Goal: Task Accomplishment & Management: Manage account settings

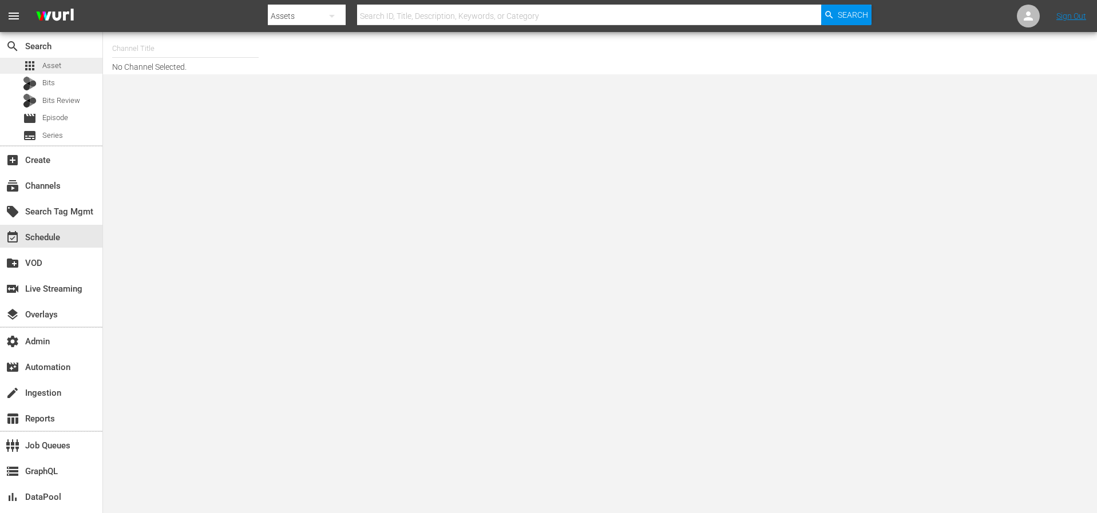
click at [60, 62] on span "Asset" at bounding box center [51, 65] width 19 height 11
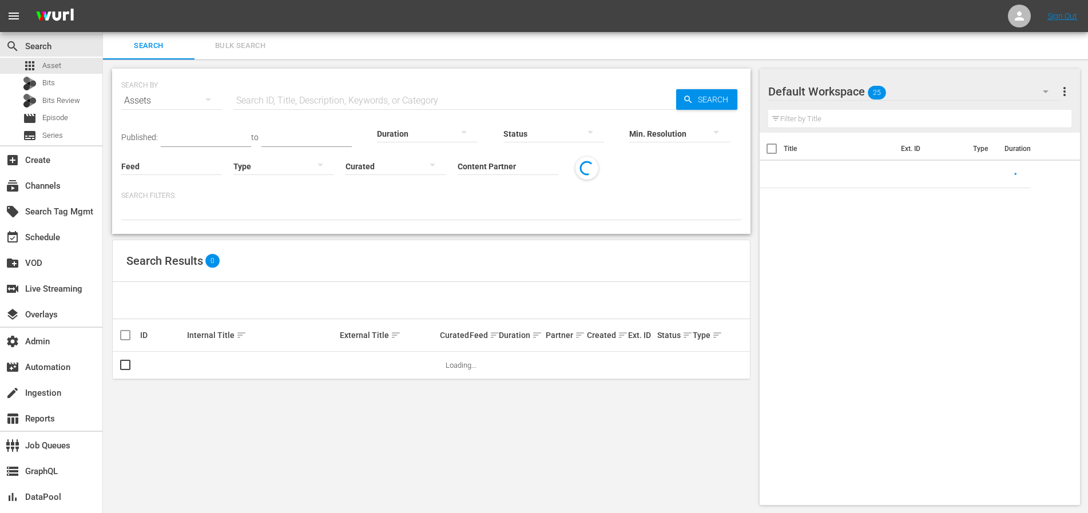
click at [360, 104] on input "text" at bounding box center [454, 100] width 443 height 27
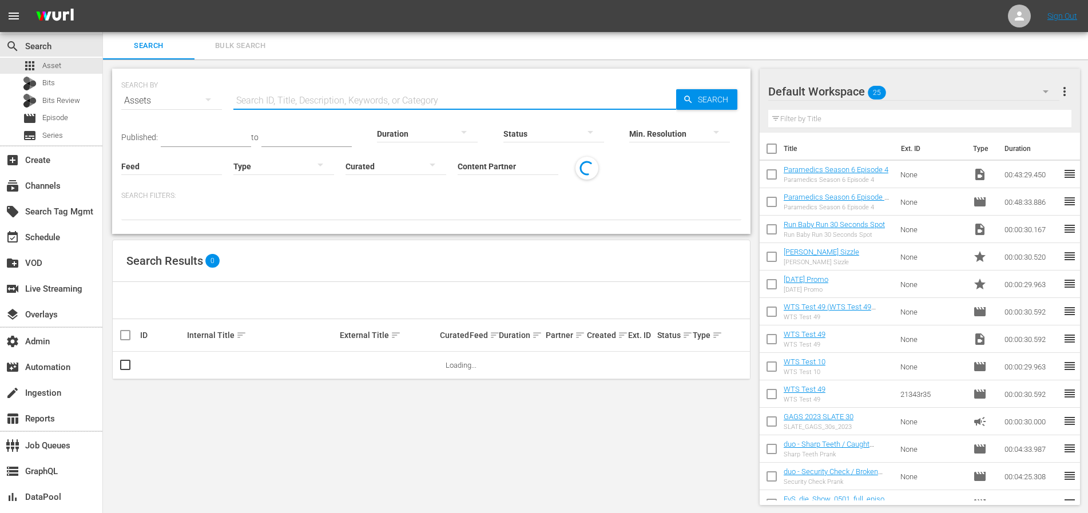
paste input "193817181"
type input "193817181"
click at [694, 96] on span "Search" at bounding box center [716, 99] width 44 height 21
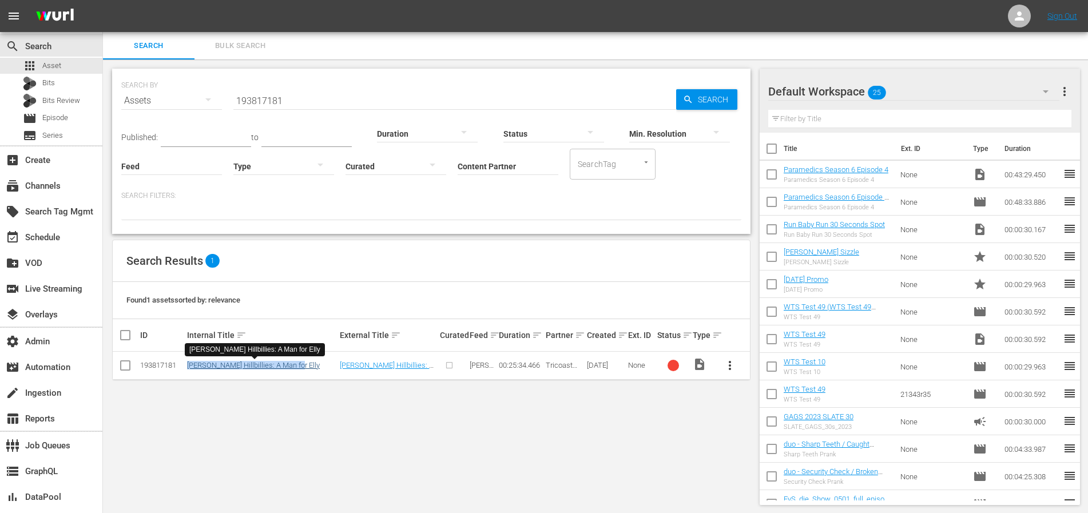
drag, startPoint x: 307, startPoint y: 365, endPoint x: 189, endPoint y: 369, distance: 117.9
click at [189, 369] on div "Beverly Hillbillies: A Man for Elly" at bounding box center [261, 365] width 149 height 9
copy link "Beverly Hillbillies: A Man for Elly"
click at [247, 366] on link "Beverly Hillbillies: A Man for Elly" at bounding box center [253, 365] width 133 height 9
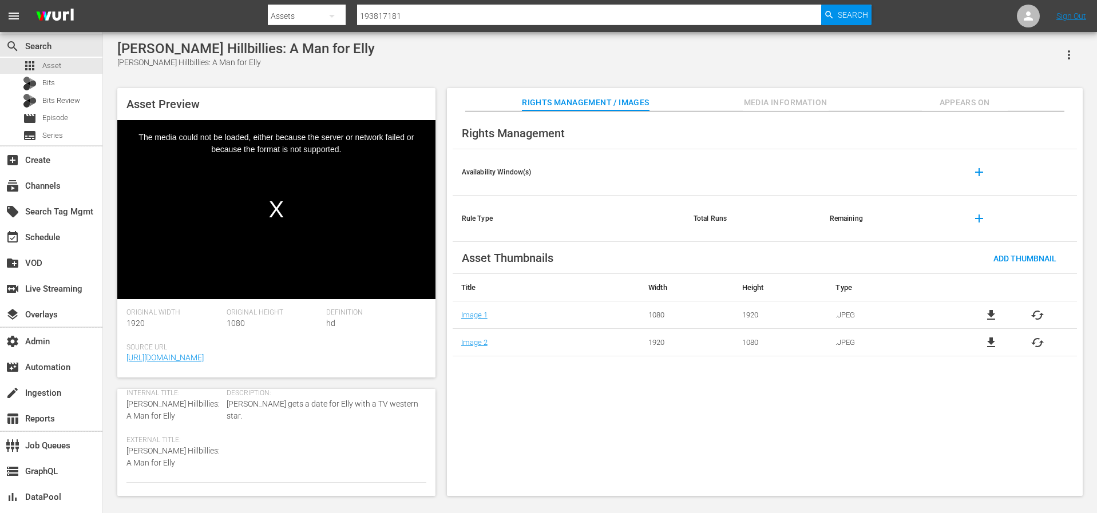
scroll to position [124, 0]
click at [243, 464] on span "426006" at bounding box center [240, 463] width 27 height 9
copy span "426006"
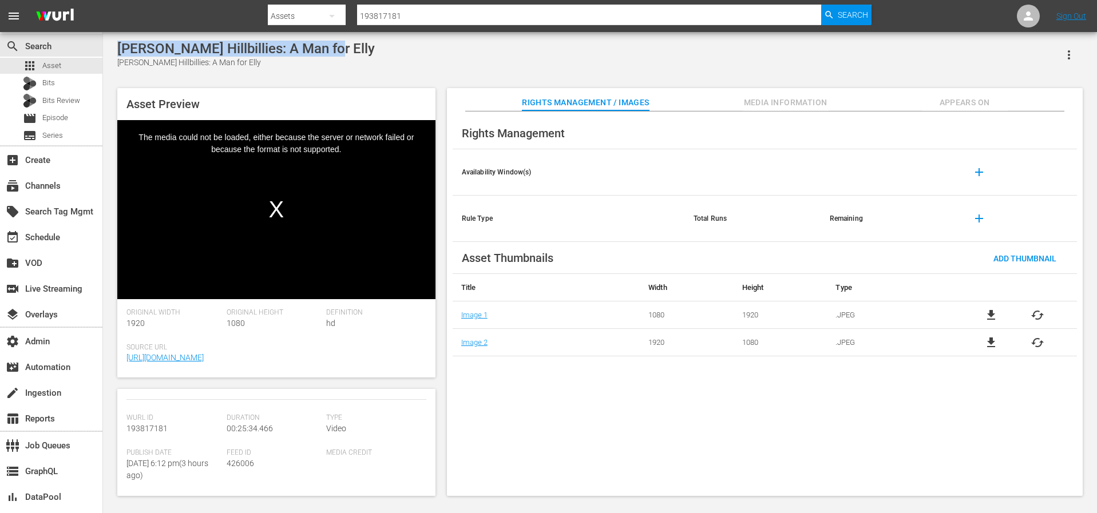
drag, startPoint x: 335, startPoint y: 53, endPoint x: 120, endPoint y: 51, distance: 215.2
click at [120, 51] on div "Beverly Hillbillies: A Man for Elly Beverly Hillbillies: A Man for Elly" at bounding box center [599, 55] width 965 height 28
copy div "Beverly Hillbillies: A Man for Elly"
click at [324, 69] on div "Beverly Hillbillies: A Man for Elly Beverly Hillbillies: A Man for Elly Asset P…" at bounding box center [600, 266] width 977 height 450
drag, startPoint x: 315, startPoint y: 51, endPoint x: 114, endPoint y: 50, distance: 200.3
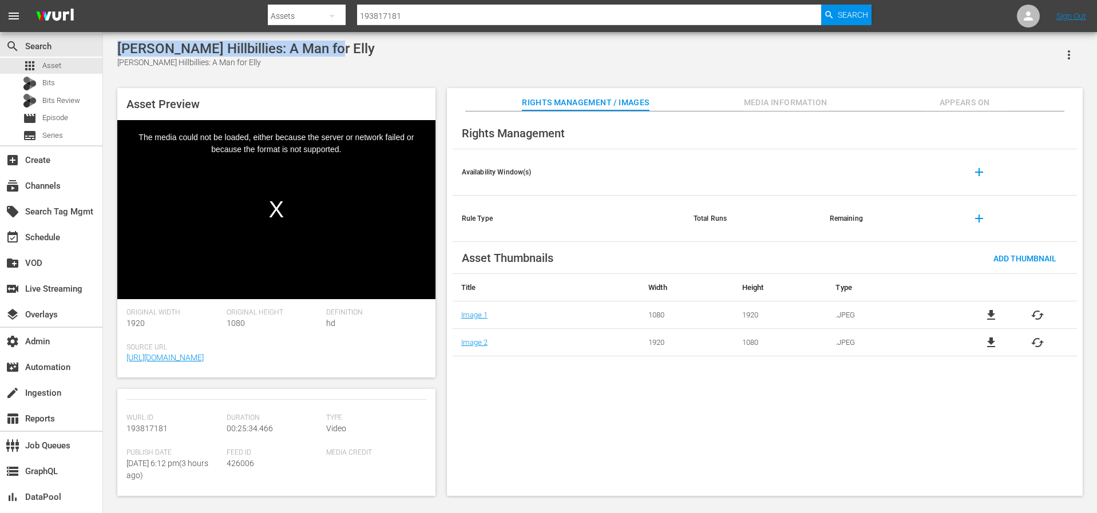
click at [114, 50] on div "Beverly Hillbillies: A Man for Elly Beverly Hillbillies: A Man for Elly Asset P…" at bounding box center [600, 266] width 977 height 450
copy div "Beverly Hillbillies: A Man for Elly"
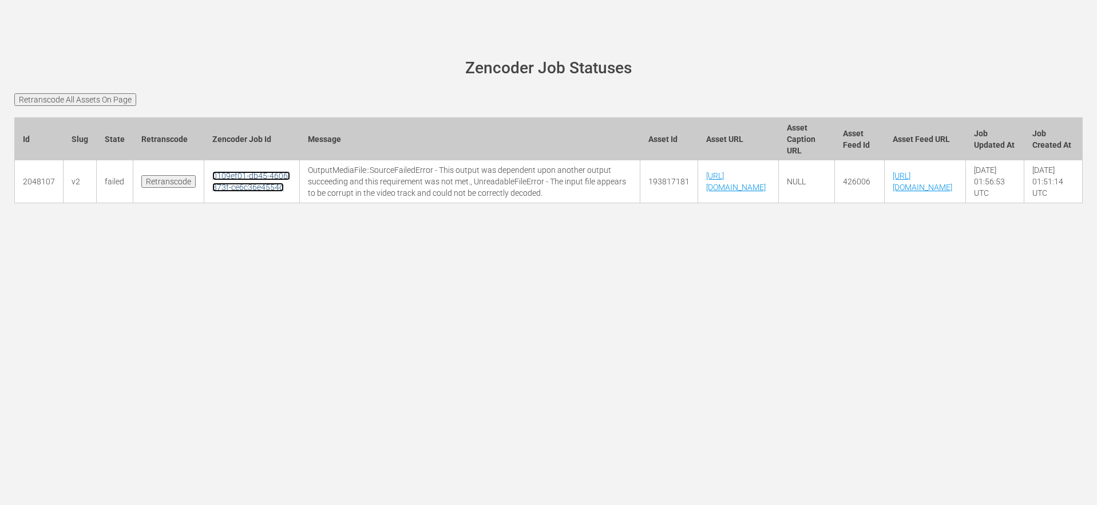
click at [236, 192] on link "0109ef01-db45-4606-873f-ce6c36e4554d" at bounding box center [251, 181] width 78 height 21
click at [698, 172] on td "https://s3.us-west-1.wasabisys.com/sourcefiles/BonanzaBillies%20HD%2FBeverly%20…" at bounding box center [738, 181] width 81 height 43
click at [836, 203] on td "426006" at bounding box center [859, 181] width 50 height 43
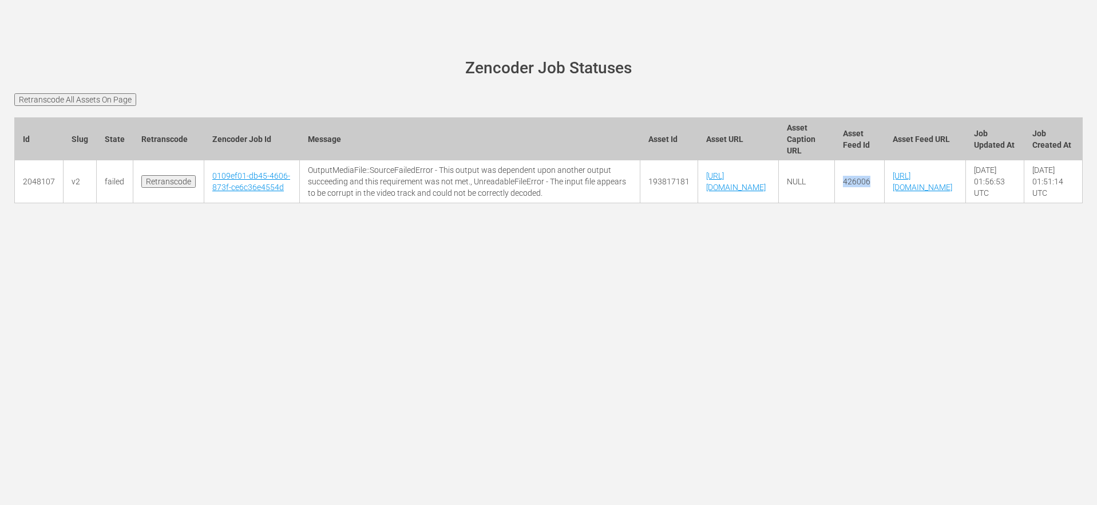
copy td "426006"
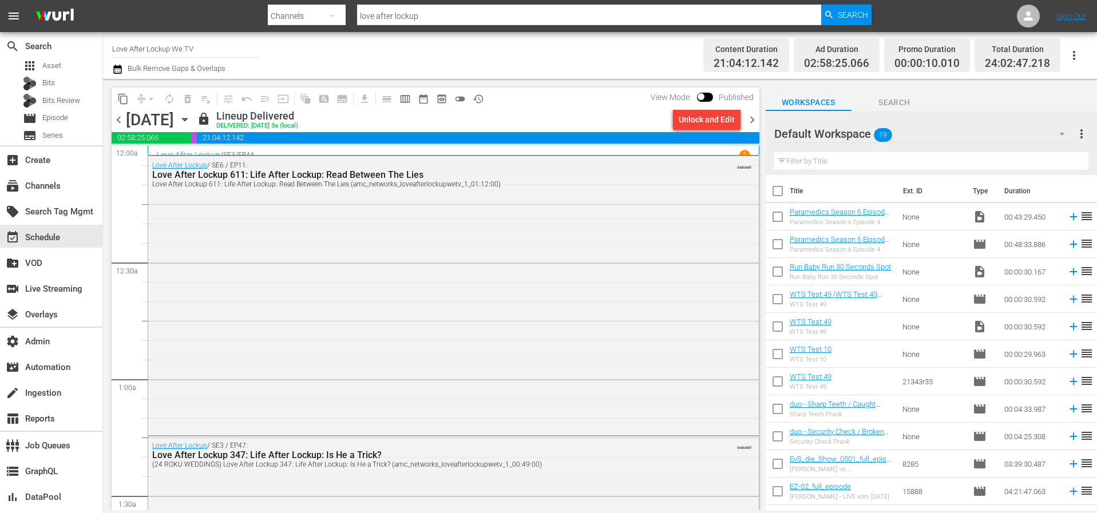
scroll to position [843, 0]
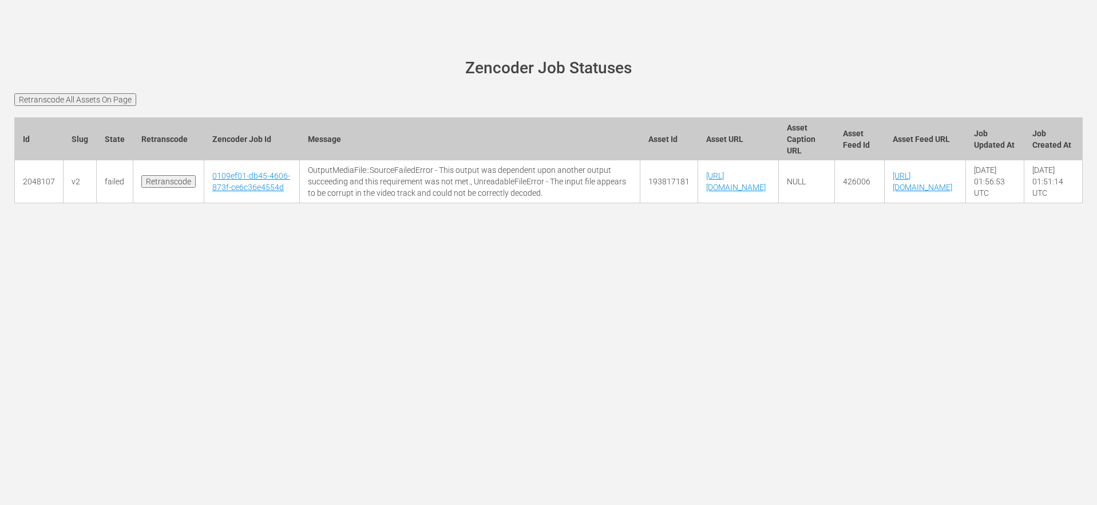
scroll to position [0, 30]
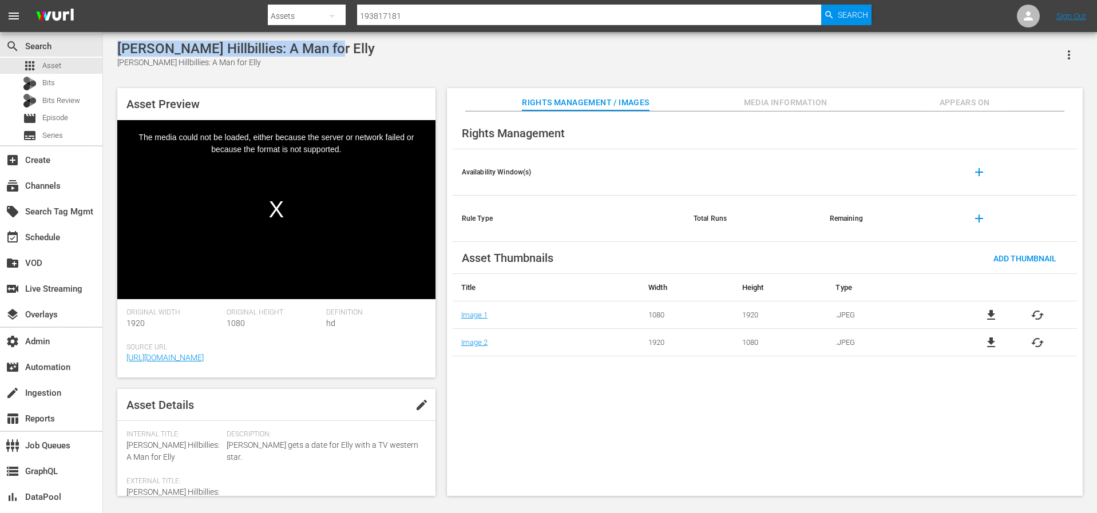
scroll to position [124, 0]
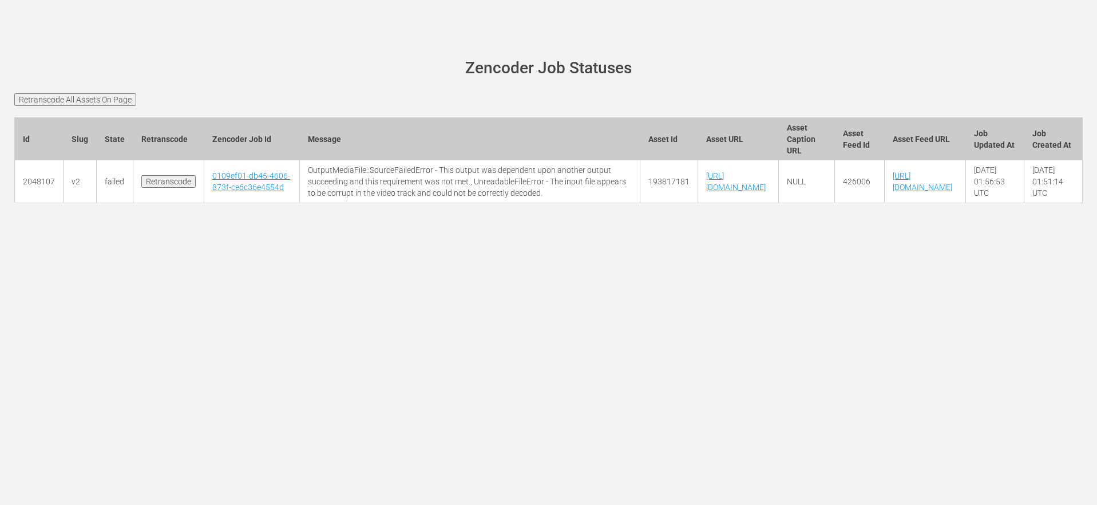
scroll to position [0, 30]
click at [141, 188] on input "Retranscode" at bounding box center [168, 181] width 54 height 13
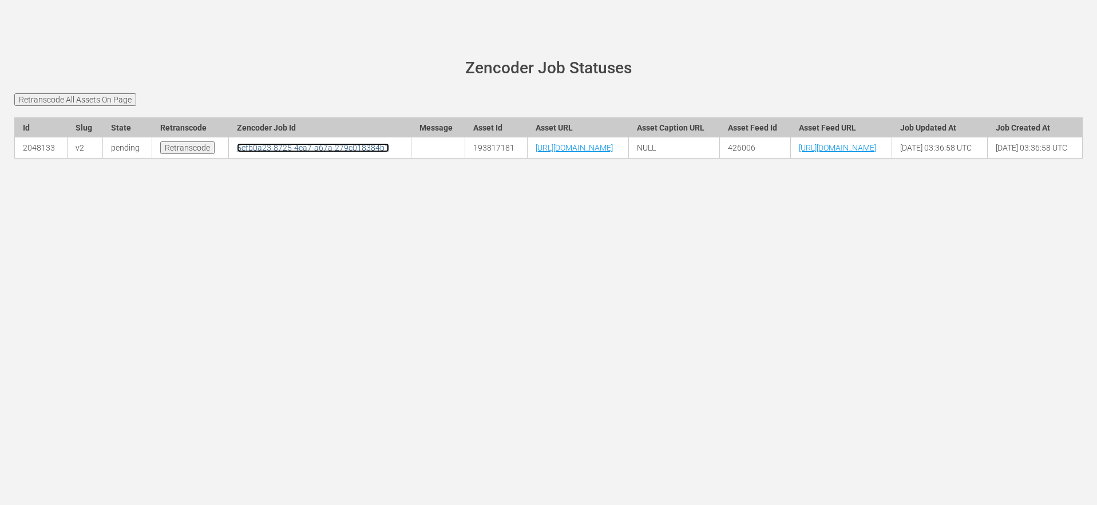
click at [242, 152] on link "5efb0a23-8725-4ea7-a67a-279c018384b1" at bounding box center [313, 147] width 152 height 9
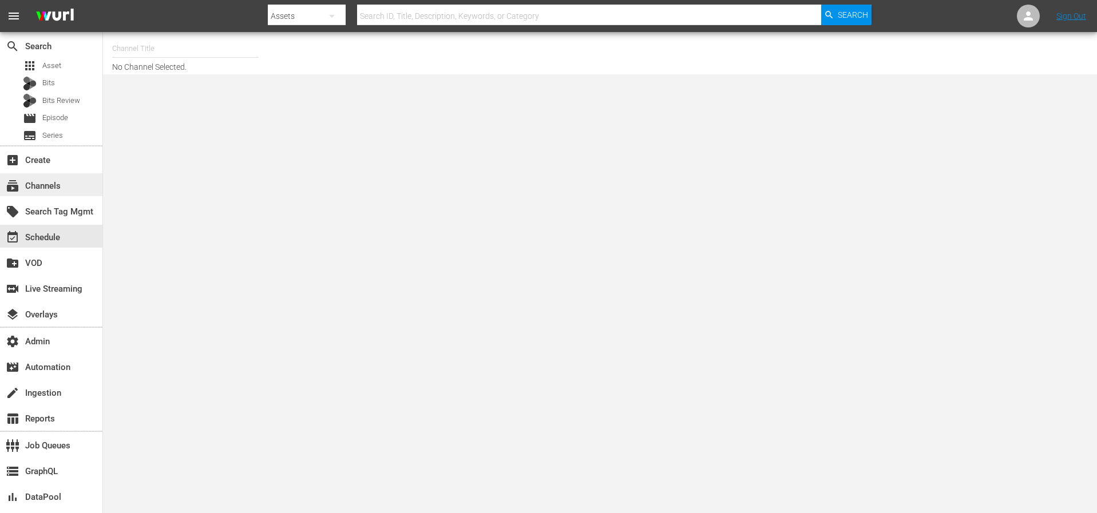
click at [37, 182] on div "subscriptions Channels" at bounding box center [32, 184] width 64 height 10
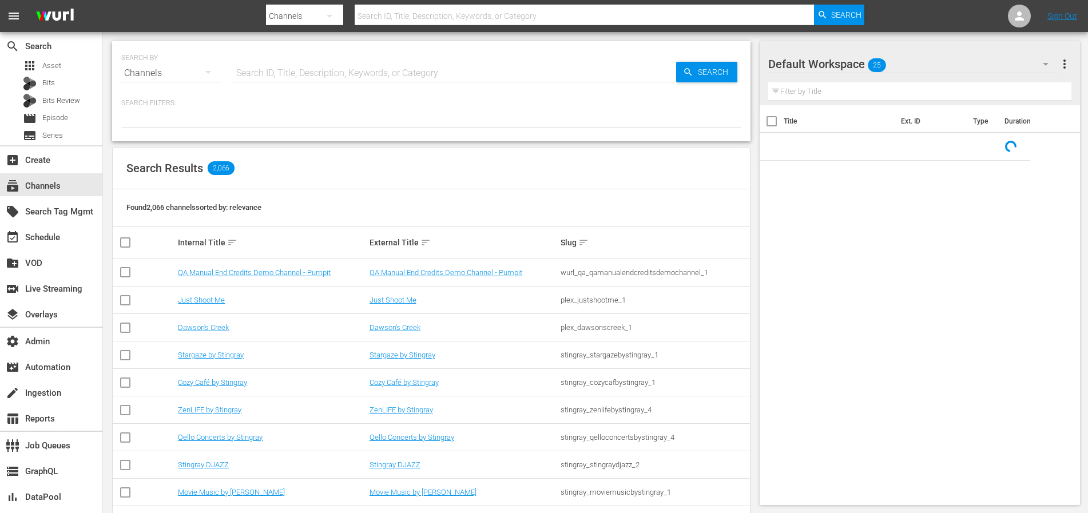
click at [304, 70] on input "text" at bounding box center [454, 73] width 443 height 27
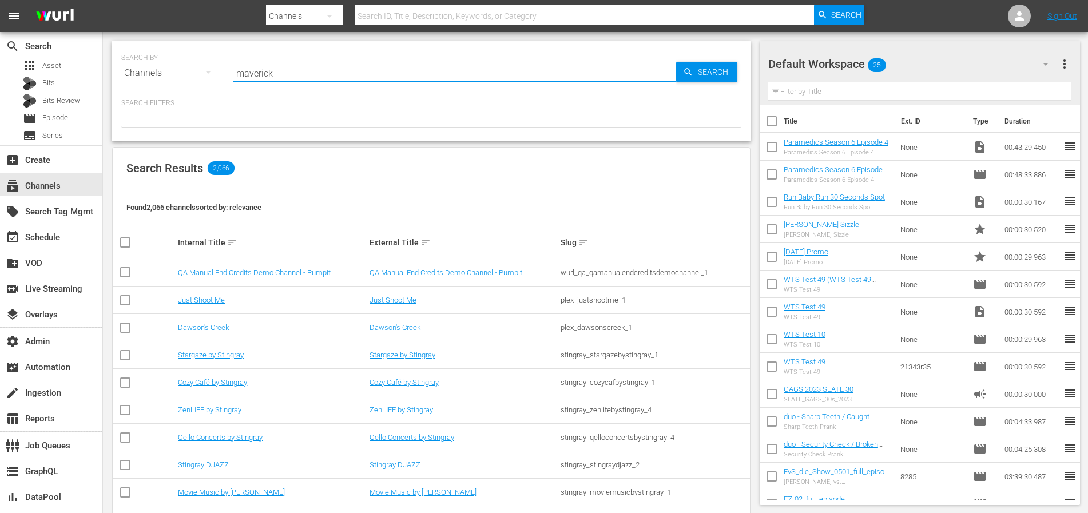
type input "maverick"
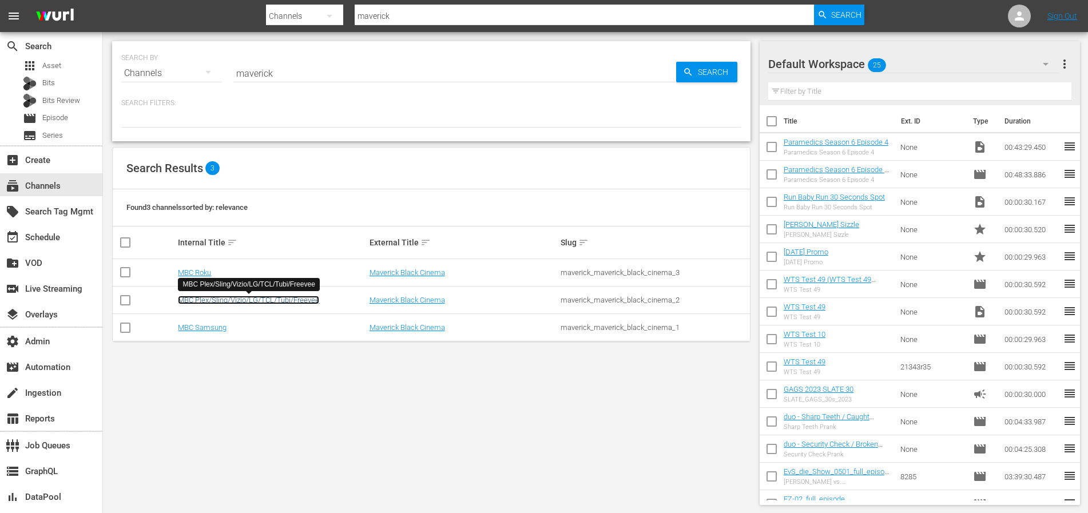
click at [236, 303] on link "MBC Plex/Sling/Vizio/LG/TCL/Tubi/Freevee" at bounding box center [248, 300] width 141 height 9
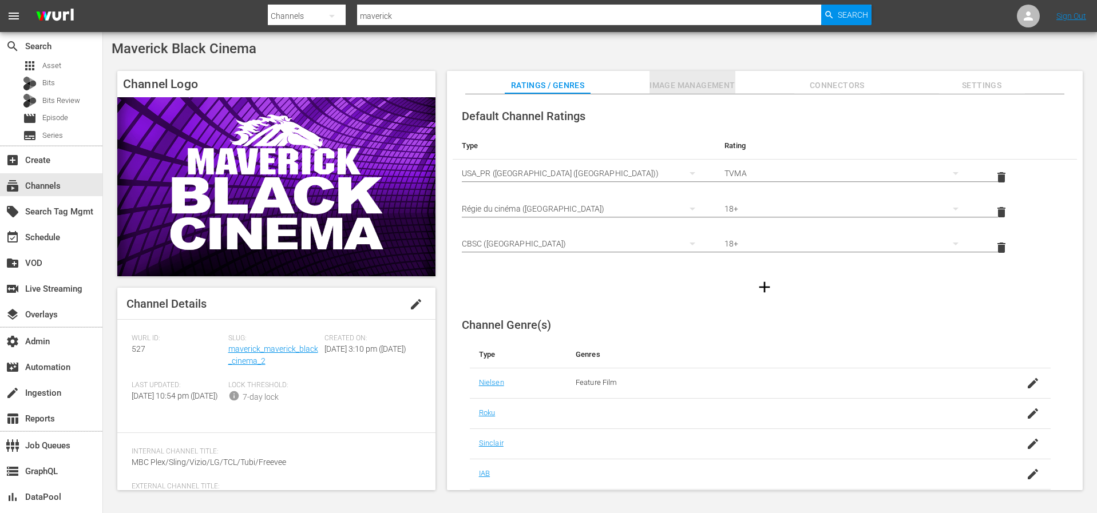
click at [720, 86] on span "Image Management" at bounding box center [693, 85] width 86 height 14
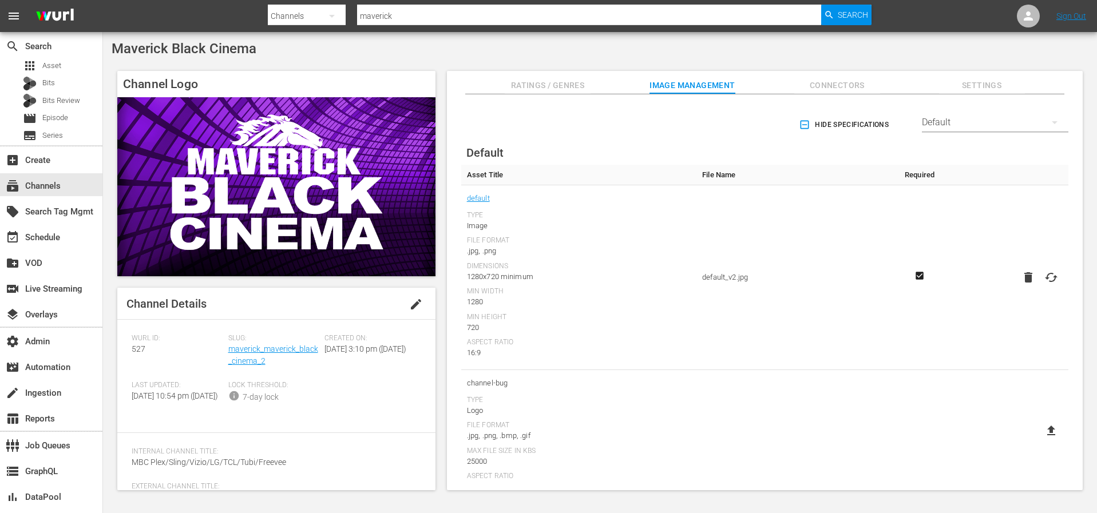
click at [932, 127] on div "Default" at bounding box center [995, 122] width 147 height 32
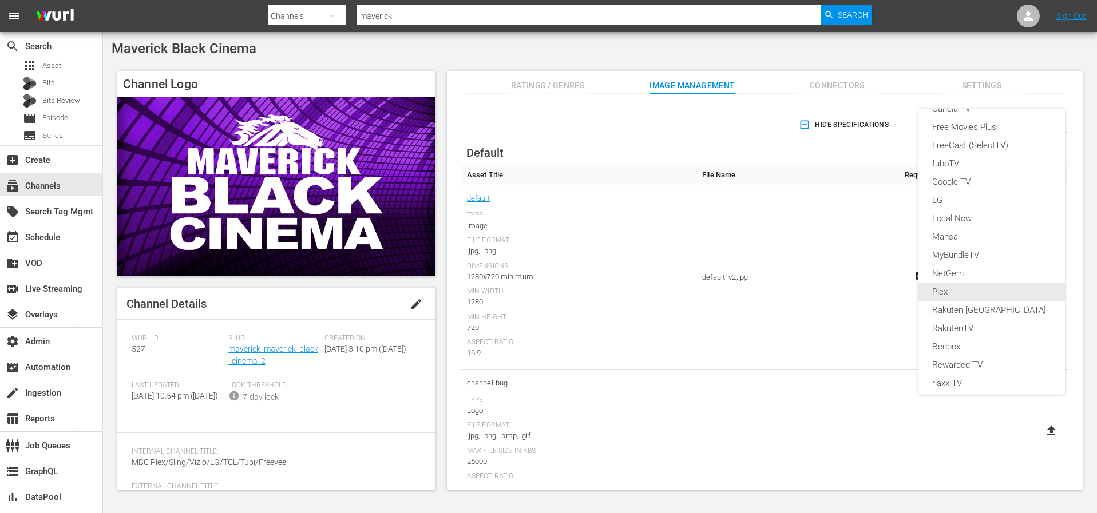
click at [964, 298] on div "Plex" at bounding box center [991, 292] width 119 height 18
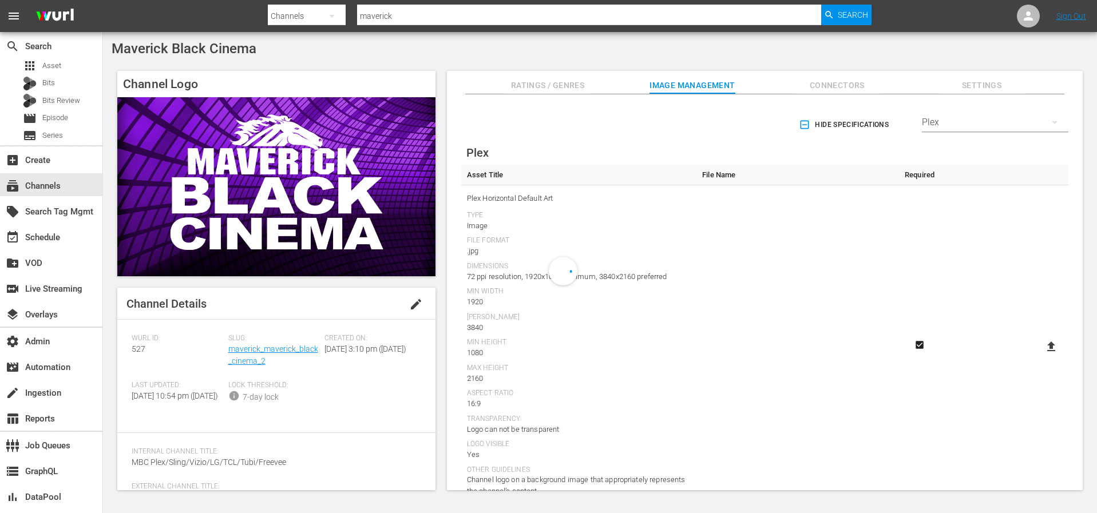
scroll to position [163, 0]
click at [801, 128] on icon "button" at bounding box center [805, 125] width 9 height 9
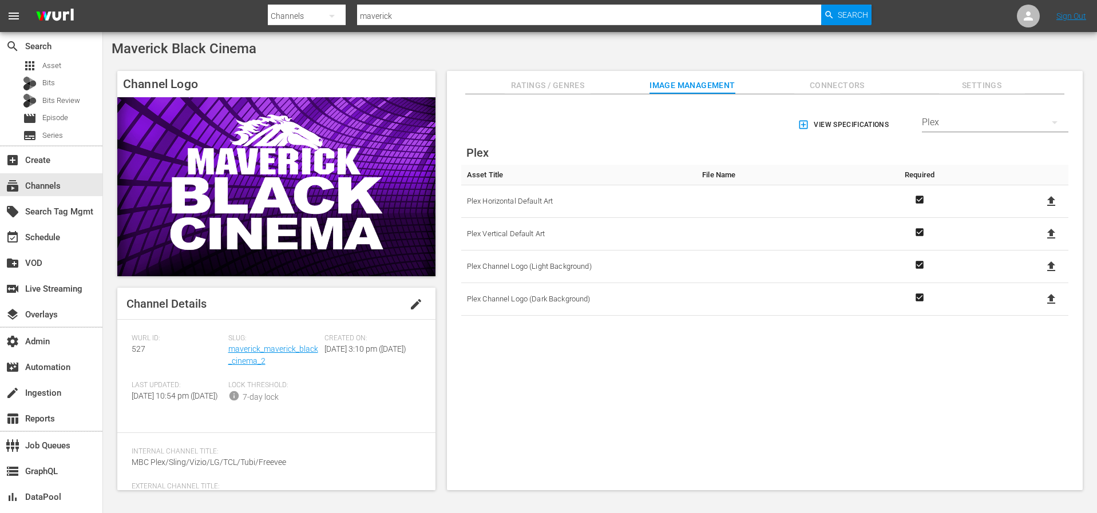
click at [1048, 200] on icon at bounding box center [1051, 201] width 8 height 10
click at [1040, 211] on input "file" at bounding box center [1040, 211] width 1 height 1
type input "C:\fakepath\Maverick_Horizontal_Default_Art.jpg"
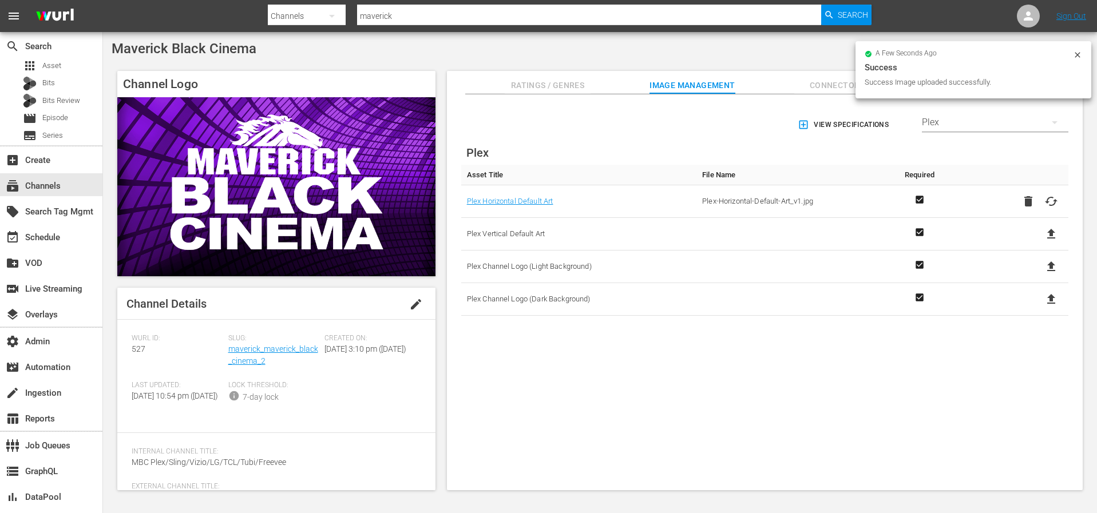
click at [1051, 235] on icon at bounding box center [1051, 234] width 14 height 14
click at [1040, 244] on input "file" at bounding box center [1040, 244] width 1 height 1
type input "C:\fakepath\Maverick_Vertical_Default_Art.jpg"
click at [1045, 266] on icon at bounding box center [1051, 267] width 14 height 14
click at [1040, 276] on input "file" at bounding box center [1040, 276] width 1 height 1
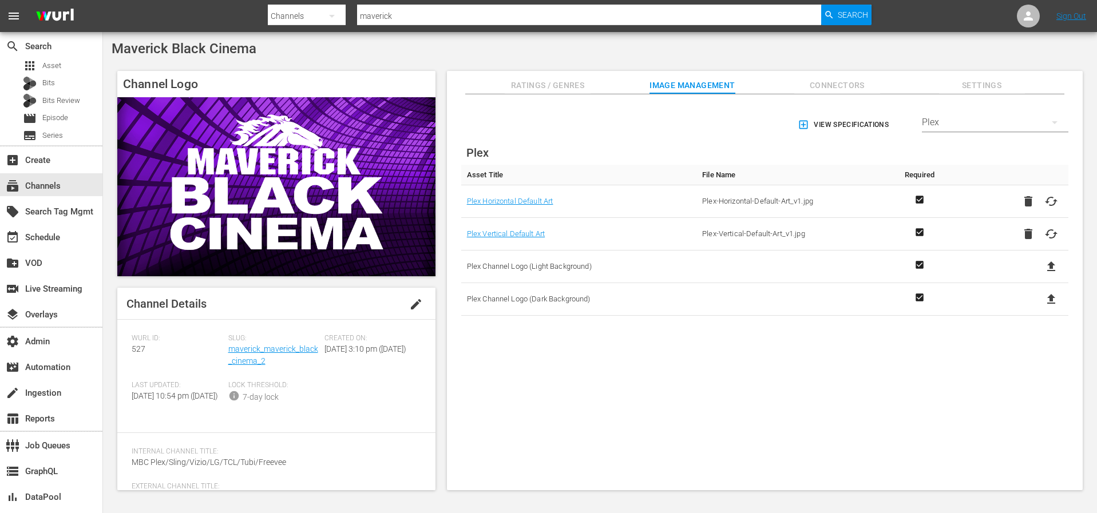
type input "C:\fakepath\Maverick_Logo_Light.png"
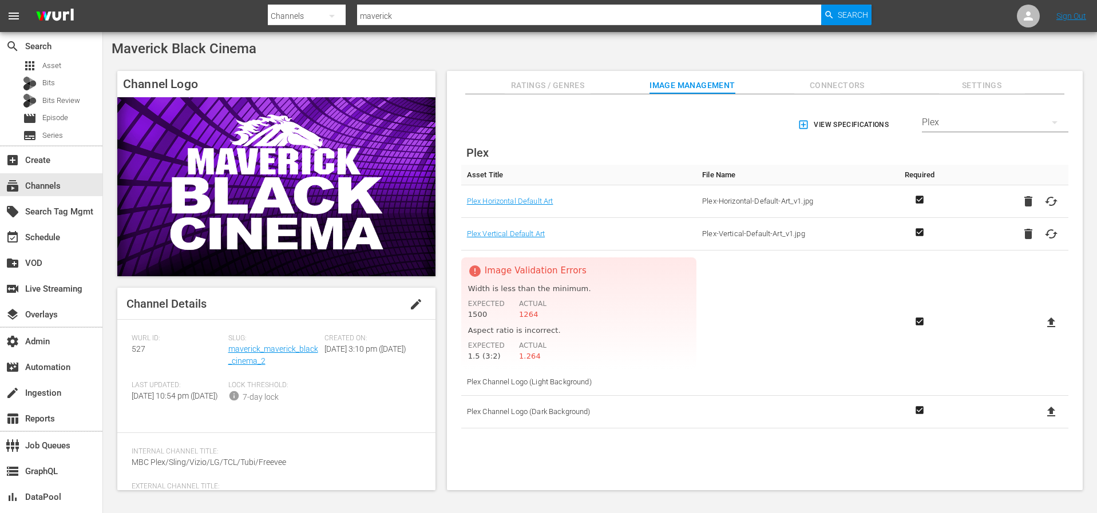
click at [1050, 414] on icon at bounding box center [1051, 412] width 14 height 14
click at [1040, 422] on input "file" at bounding box center [1040, 422] width 1 height 1
type input "C:\fakepath\Maverick_Logo_Dark.png"
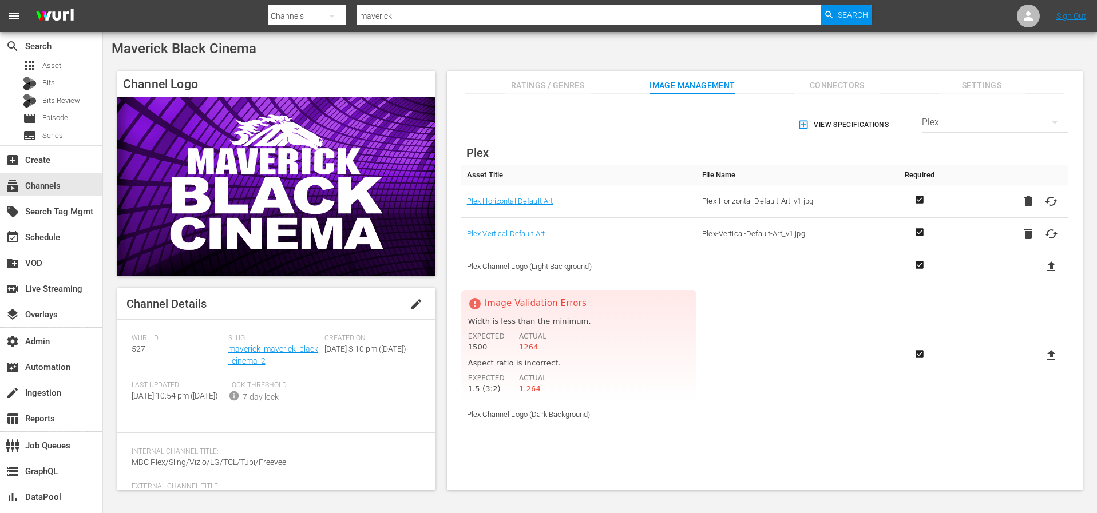
click at [944, 125] on div "Plex" at bounding box center [995, 122] width 147 height 32
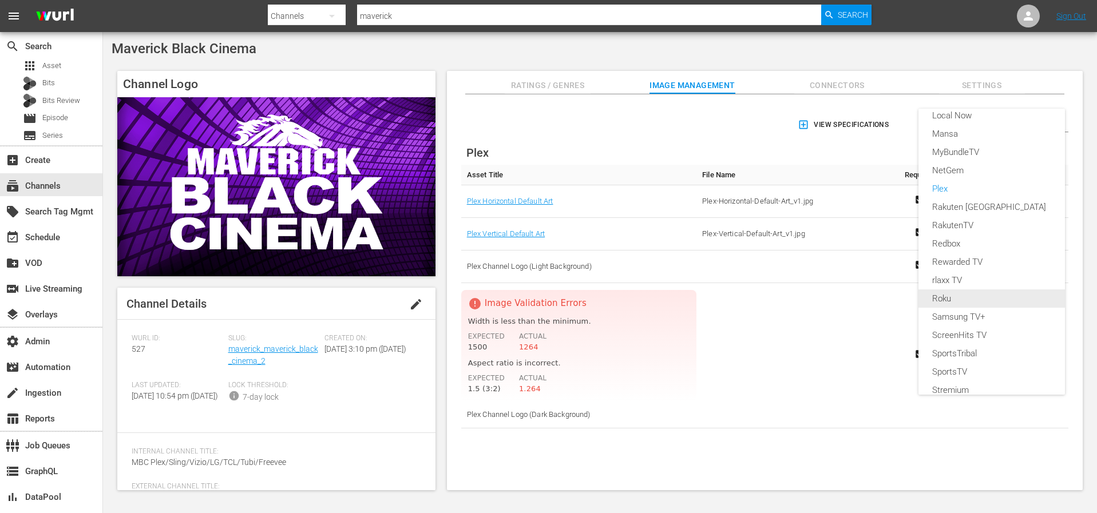
scroll to position [213, 0]
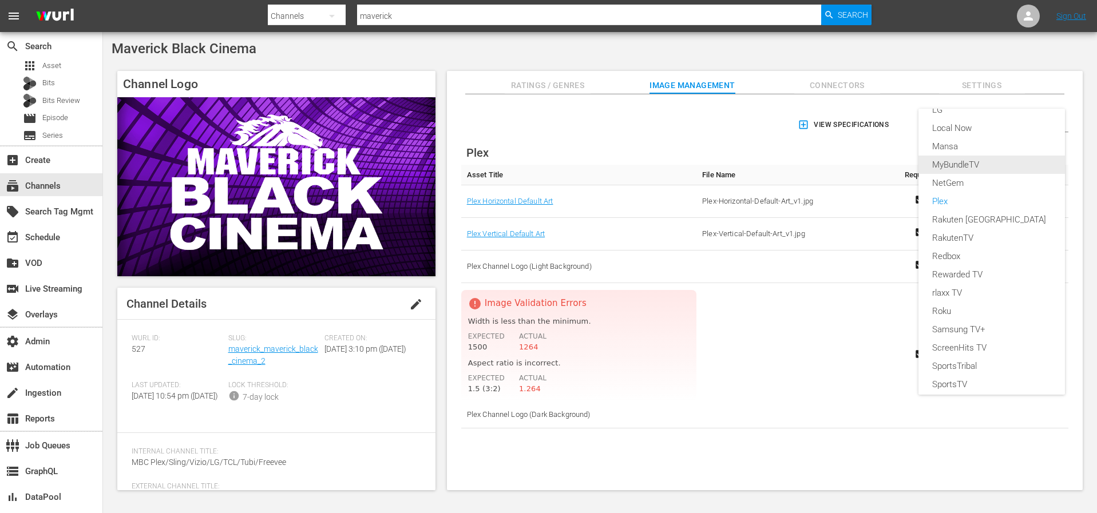
click at [950, 147] on div "Mansa" at bounding box center [991, 146] width 119 height 18
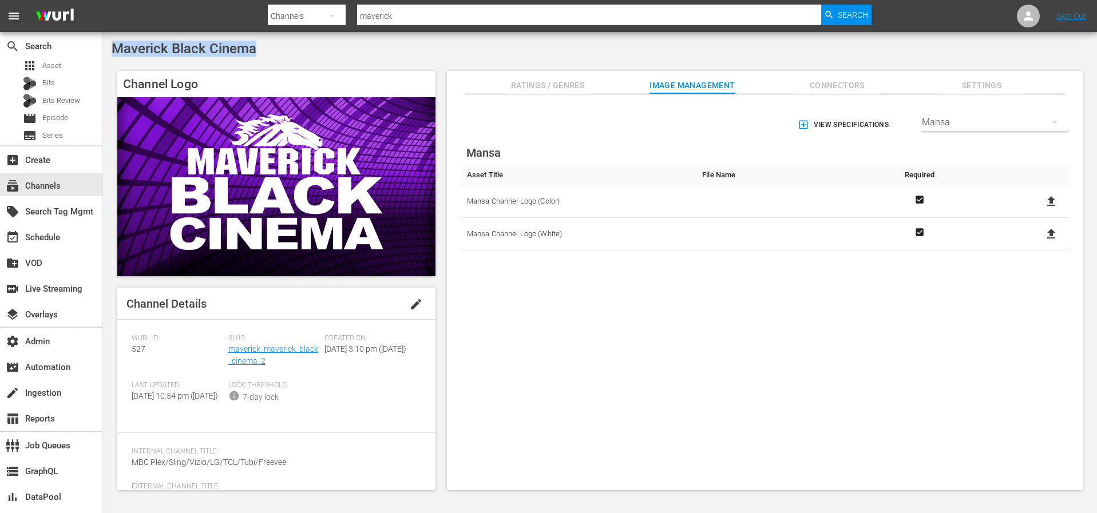
drag, startPoint x: 248, startPoint y: 49, endPoint x: 105, endPoint y: 52, distance: 143.7
click at [105, 52] on div "Maverick Black Cinema Channel Logo Channel Details edit Wurl ID: 527 Slug: mave…" at bounding box center [600, 269] width 994 height 474
copy span "Maverick Black Cinema"
click at [934, 126] on div "Mansa" at bounding box center [995, 122] width 147 height 32
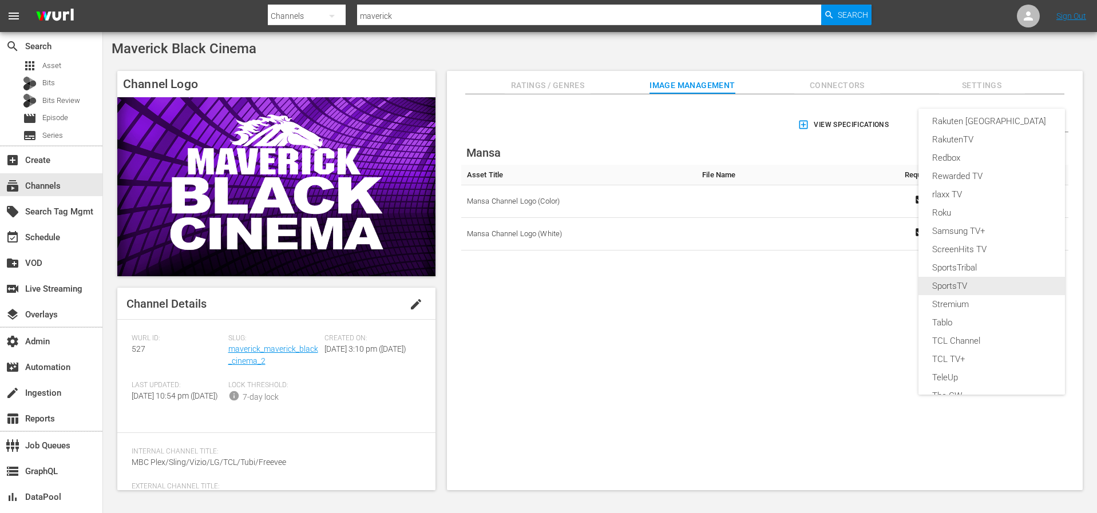
scroll to position [309, 0]
click at [949, 239] on div "Samsung TV+" at bounding box center [991, 233] width 119 height 18
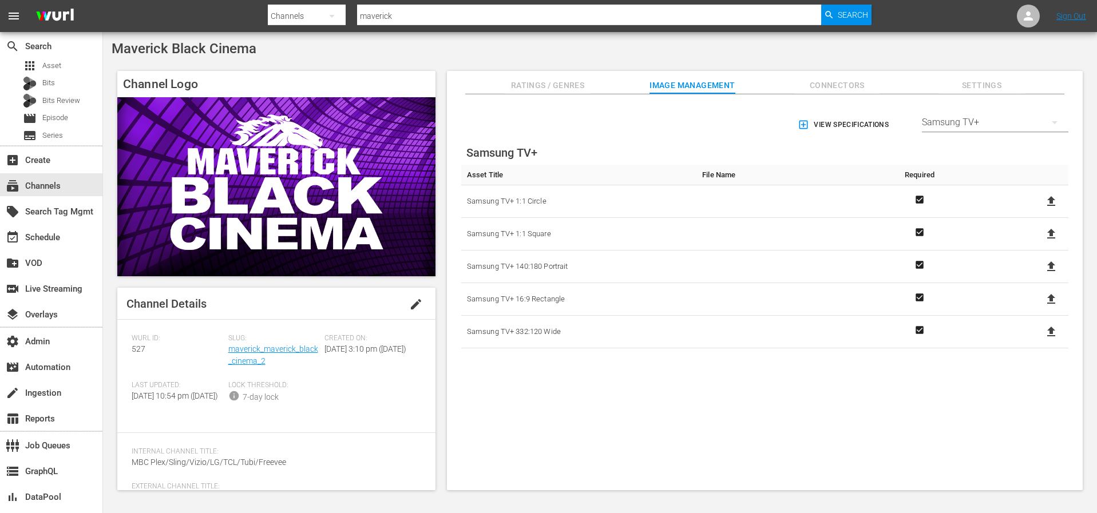
click at [958, 132] on hr at bounding box center [995, 132] width 147 height 1
click at [960, 126] on div "Samsung TV+" at bounding box center [995, 122] width 147 height 32
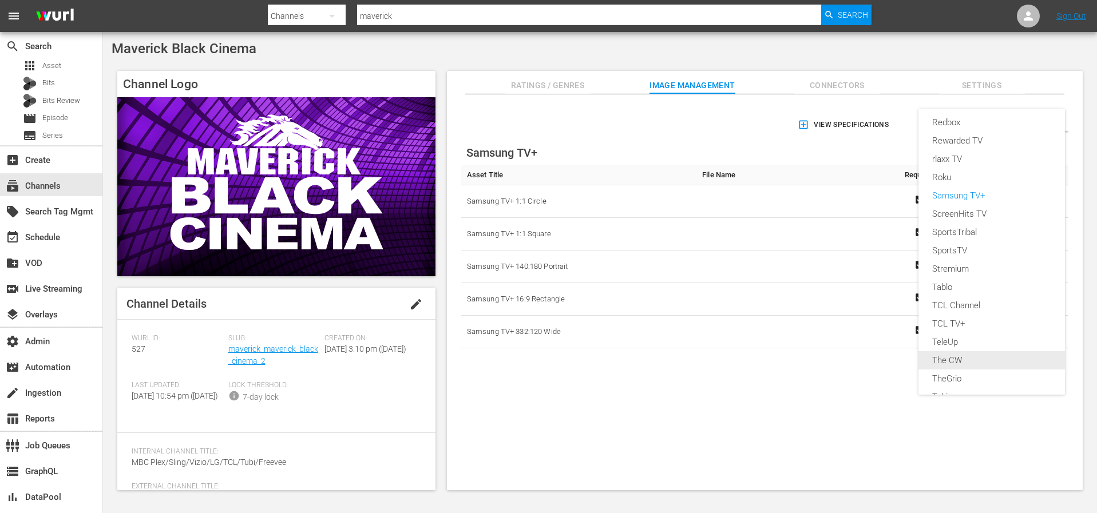
scroll to position [172, 0]
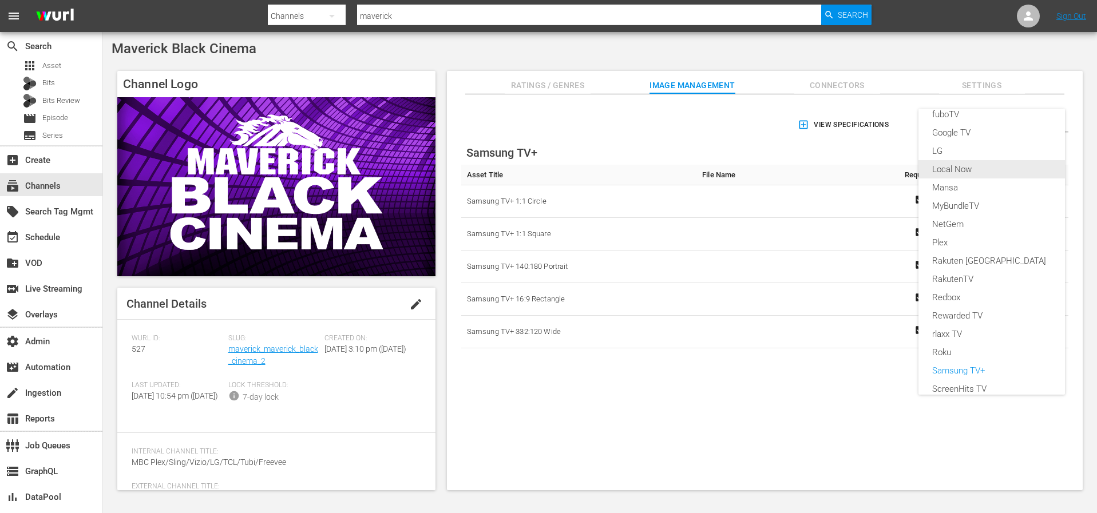
click at [945, 153] on div "LG" at bounding box center [991, 151] width 119 height 18
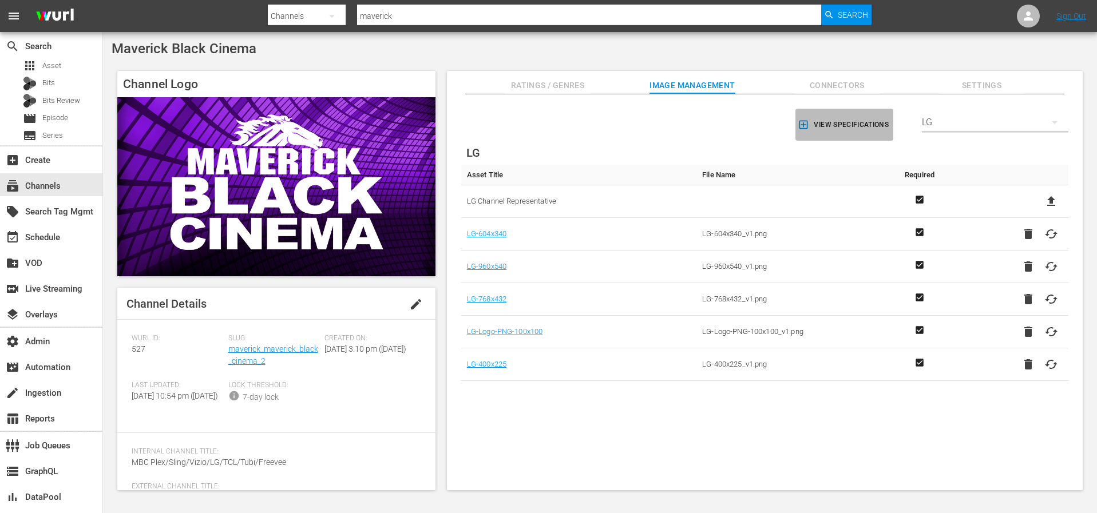
click at [803, 124] on icon "button" at bounding box center [803, 124] width 11 height 11
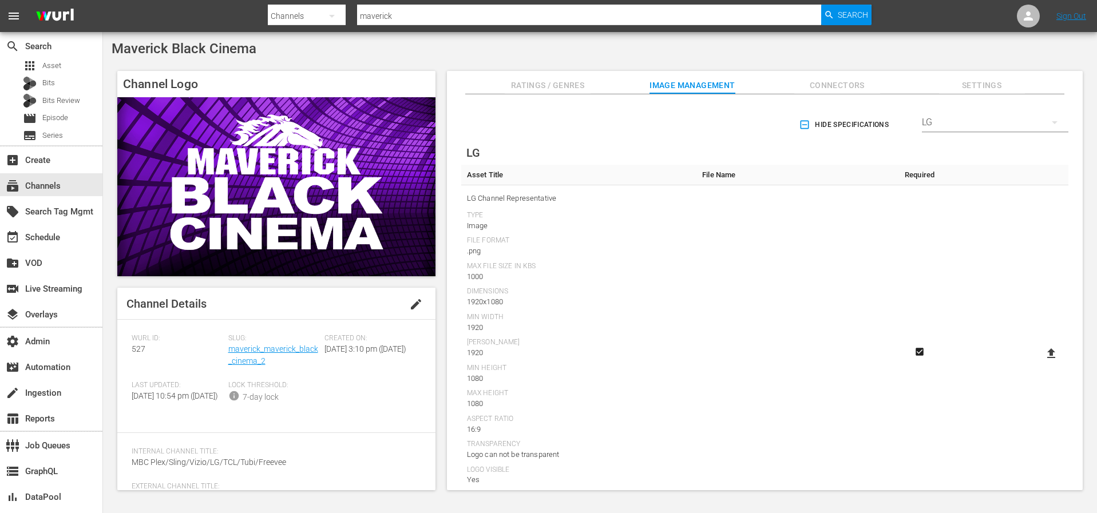
click at [803, 124] on icon "button" at bounding box center [804, 124] width 11 height 11
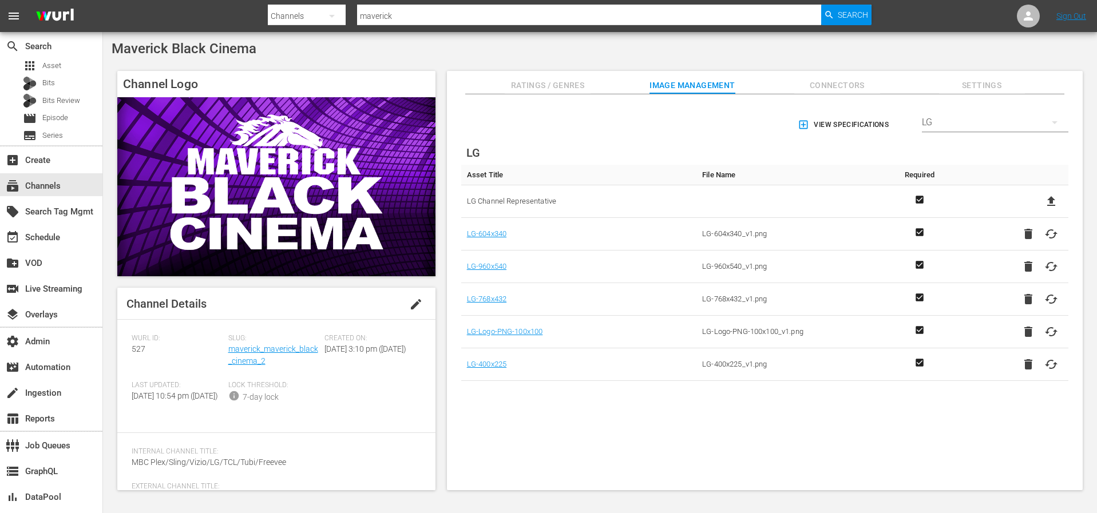
click at [803, 124] on icon "button" at bounding box center [803, 124] width 11 height 11
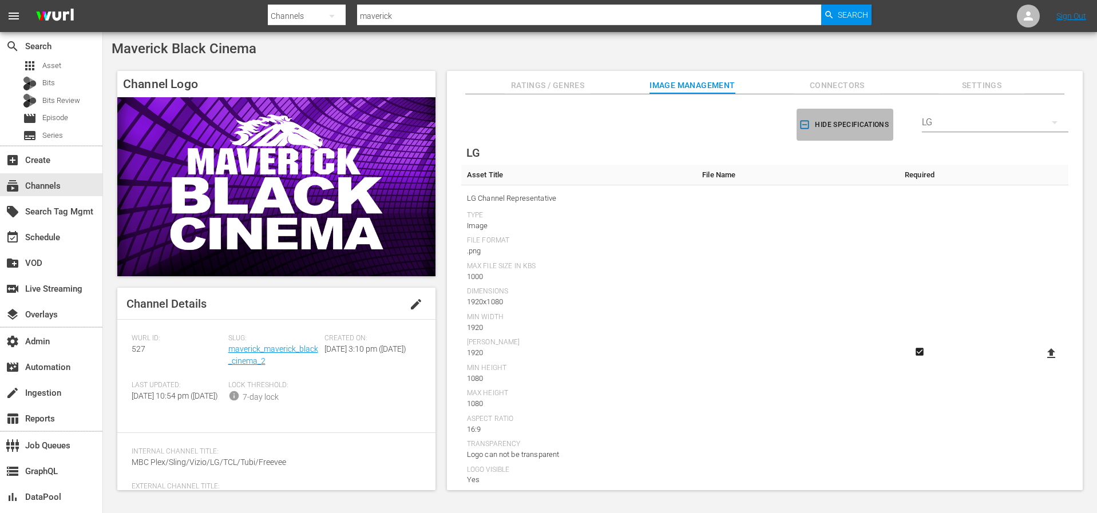
click at [803, 124] on icon "button" at bounding box center [804, 124] width 11 height 11
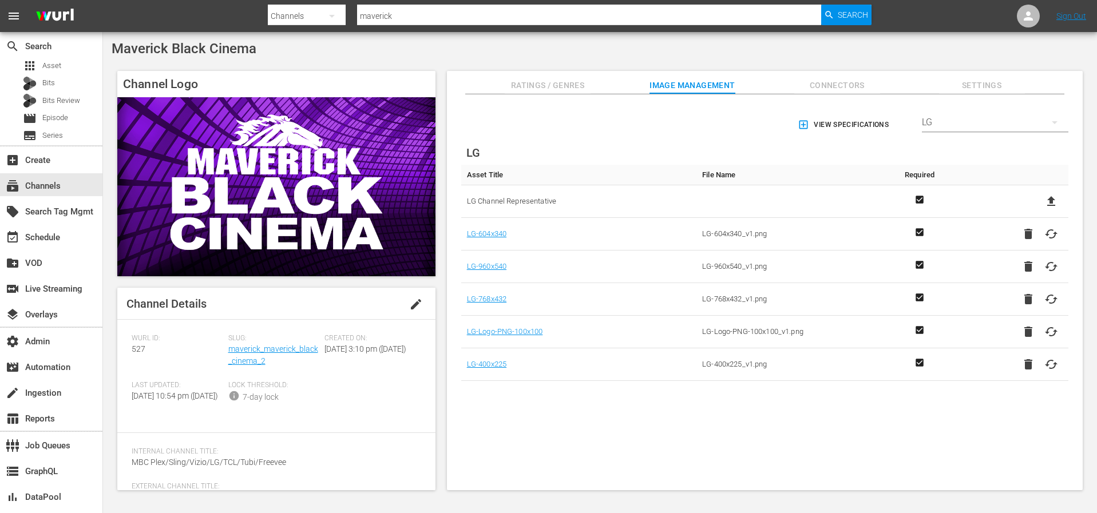
click at [947, 126] on div "LG" at bounding box center [995, 122] width 147 height 32
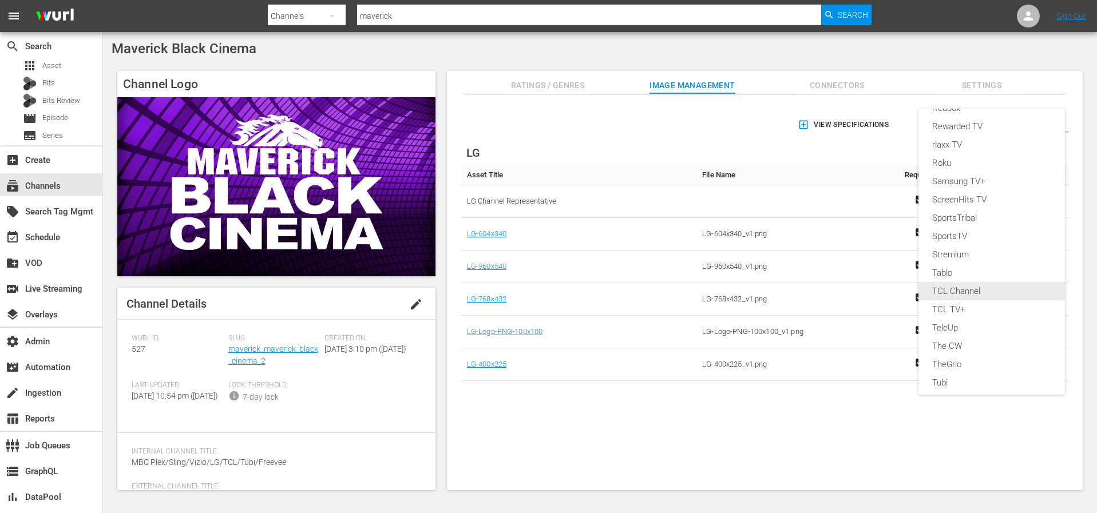
scroll to position [405, 0]
click at [959, 244] on div "TCL Channel" at bounding box center [991, 247] width 119 height 18
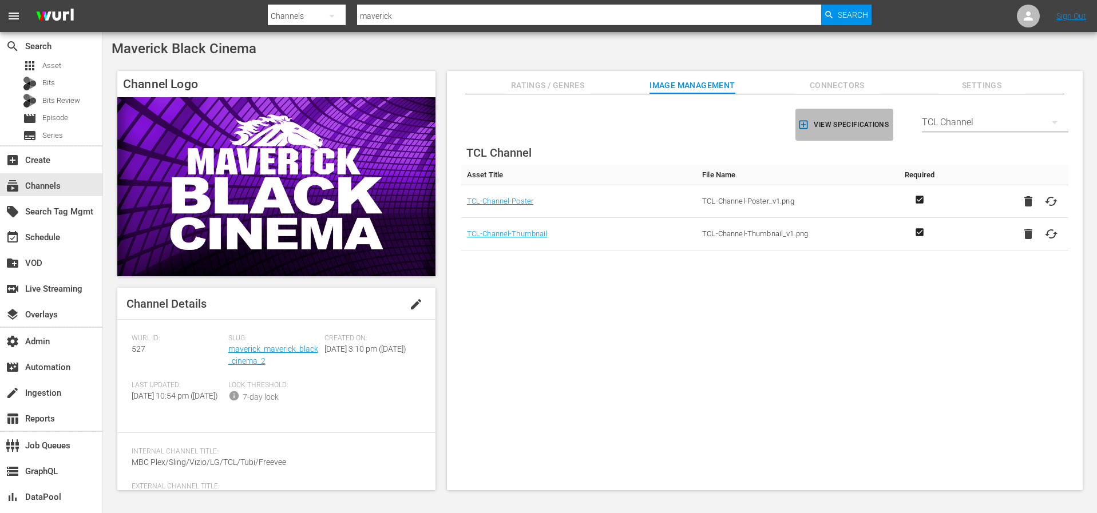
click at [803, 127] on icon "button" at bounding box center [803, 124] width 11 height 11
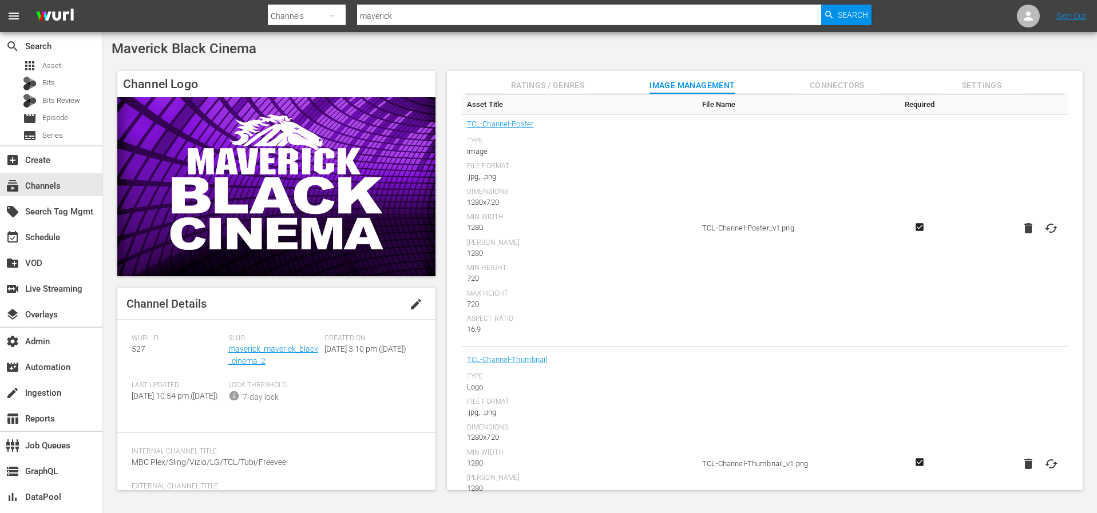
scroll to position [180, 0]
